Goal: Task Accomplishment & Management: Manage account settings

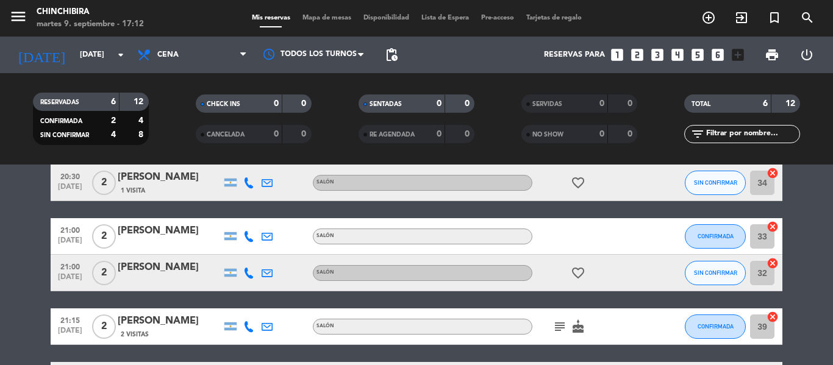
scroll to position [122, 0]
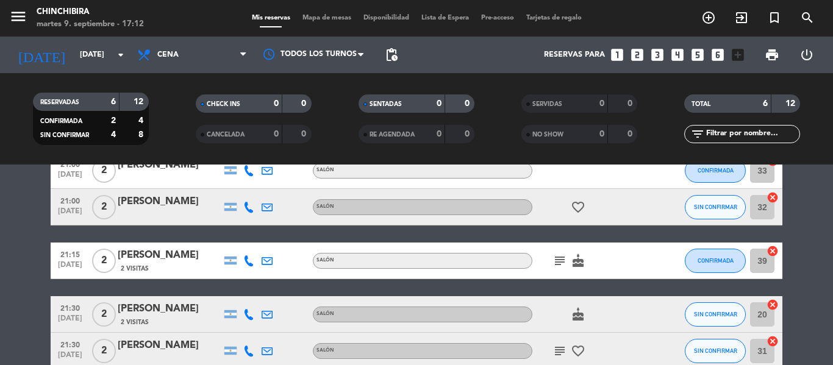
click at [560, 262] on icon "subject" at bounding box center [559, 261] width 15 height 15
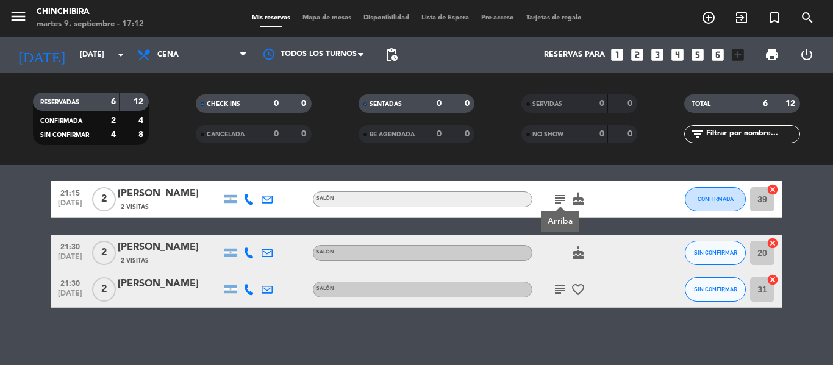
scroll to position [187, 0]
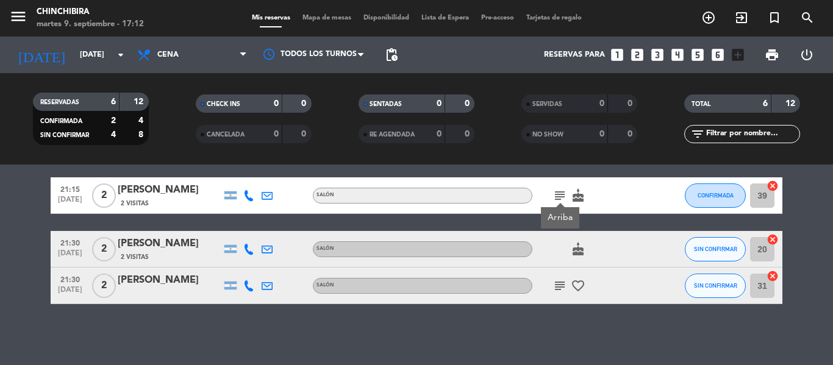
click at [559, 286] on icon "subject" at bounding box center [559, 286] width 15 height 15
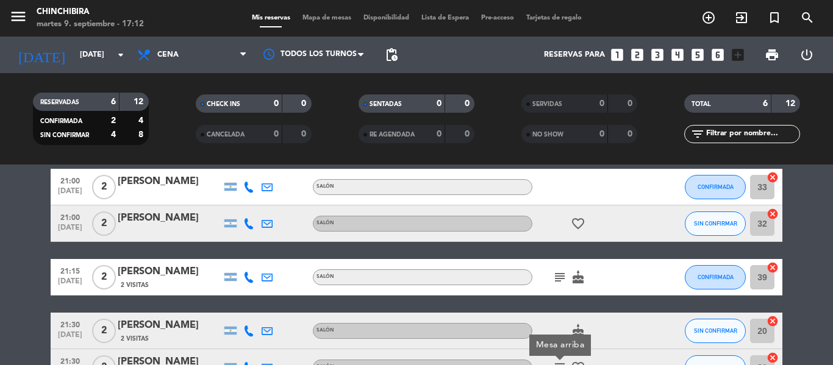
scroll to position [0, 0]
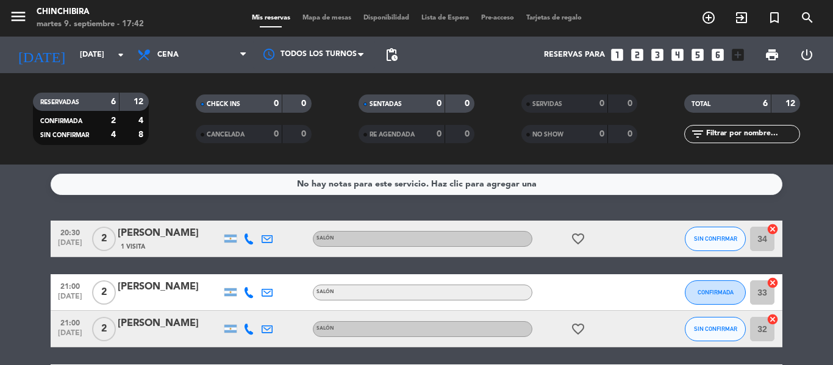
click at [827, 203] on div "No hay notas para este servicio. Haz clic para agregar una 20:30 [DATE] 2 [PERS…" at bounding box center [416, 265] width 833 height 201
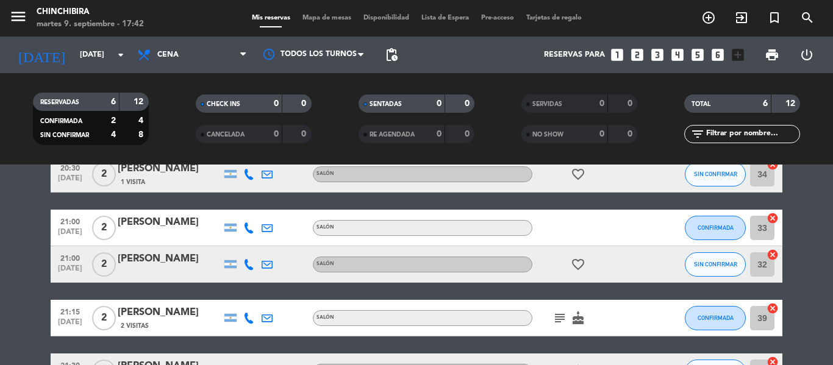
scroll to position [122, 0]
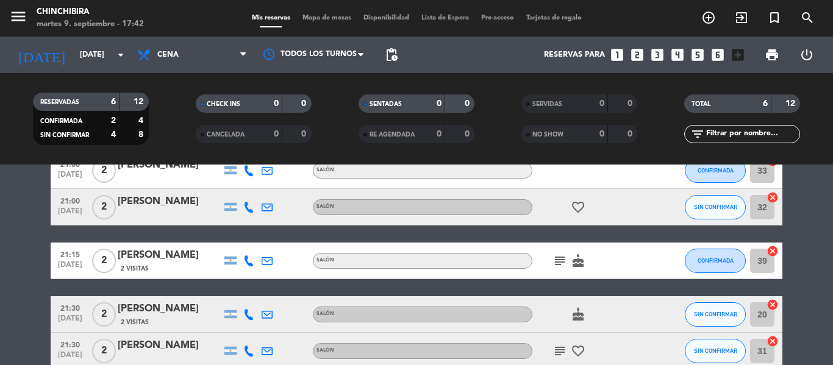
click at [552, 267] on icon "subject" at bounding box center [559, 261] width 15 height 15
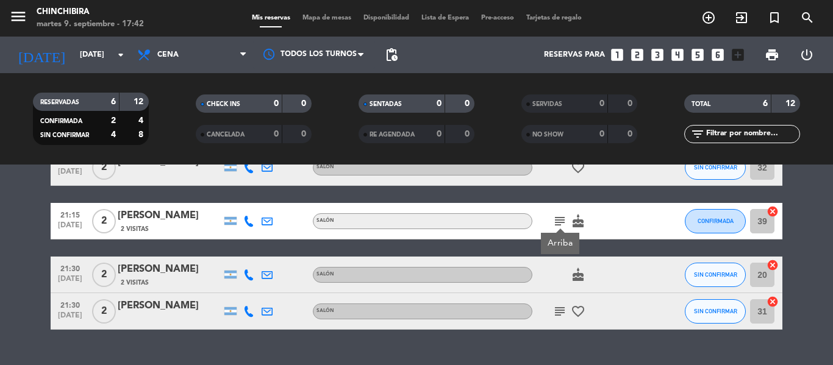
scroll to position [183, 0]
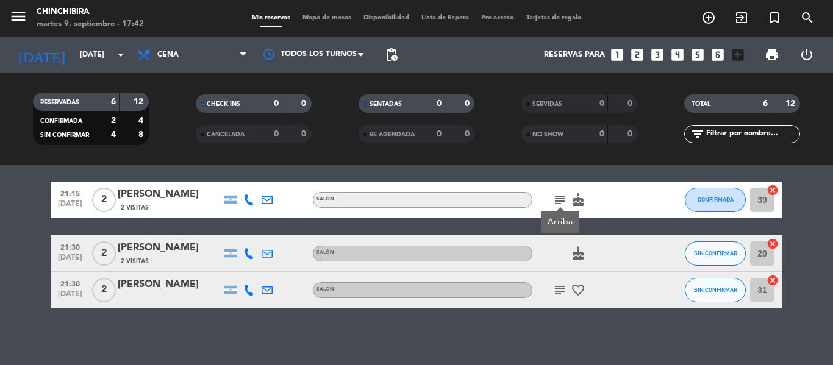
click at [562, 287] on icon "subject" at bounding box center [559, 290] width 15 height 15
click at [568, 306] on div "subject Mesa arriba favorite_border" at bounding box center [587, 290] width 110 height 36
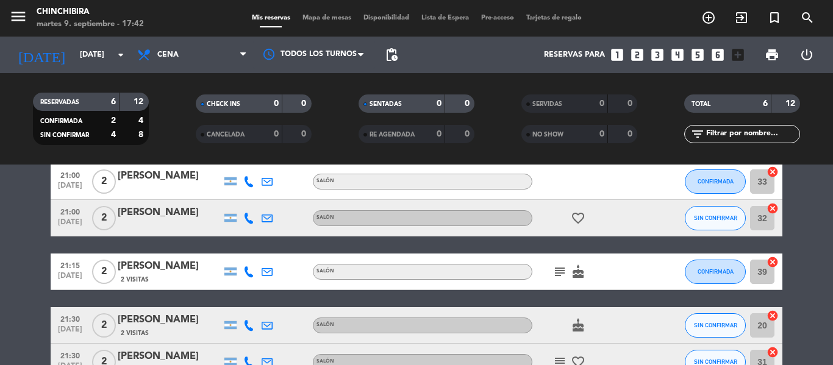
scroll to position [0, 0]
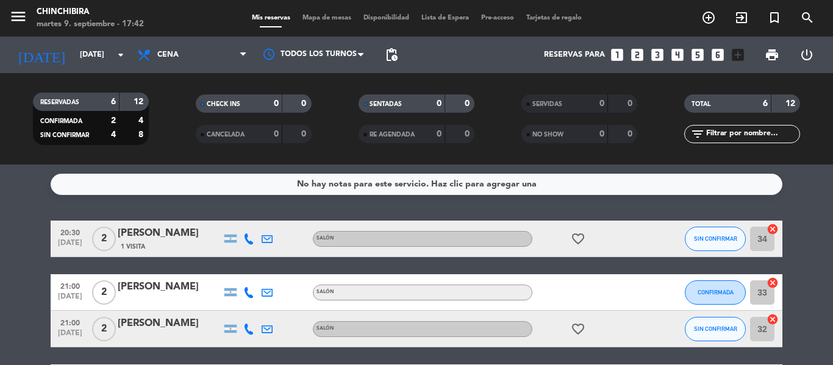
click at [594, 296] on div at bounding box center [587, 292] width 110 height 36
click at [580, 237] on icon "favorite_border" at bounding box center [578, 239] width 15 height 15
click at [577, 327] on icon "favorite_border" at bounding box center [578, 329] width 15 height 15
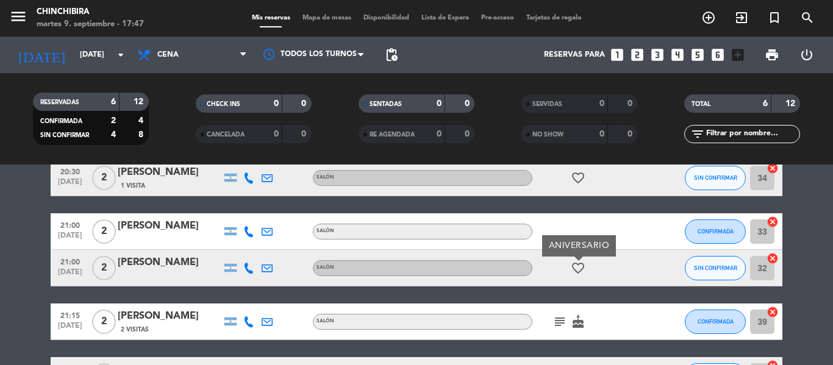
click at [566, 319] on icon "subject" at bounding box center [559, 322] width 15 height 15
click at [575, 320] on icon "cake" at bounding box center [578, 322] width 15 height 15
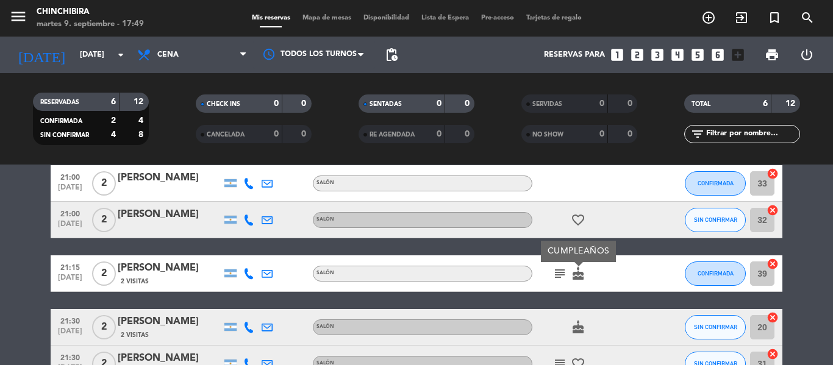
scroll to position [0, 0]
